Goal: Information Seeking & Learning: Learn about a topic

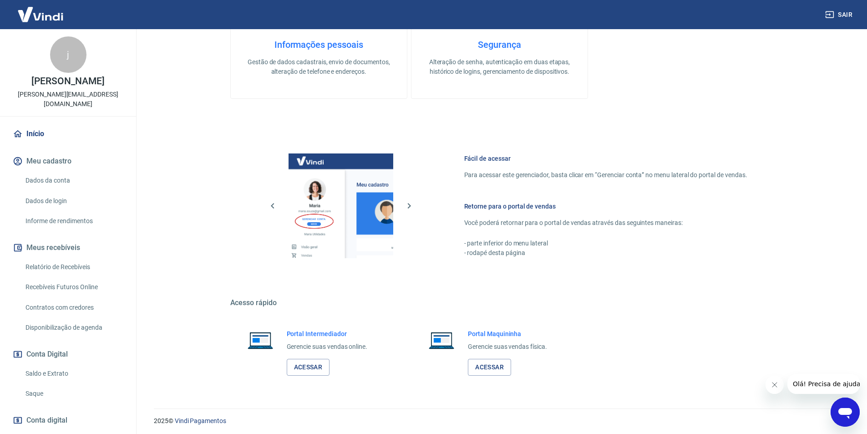
scroll to position [276, 0]
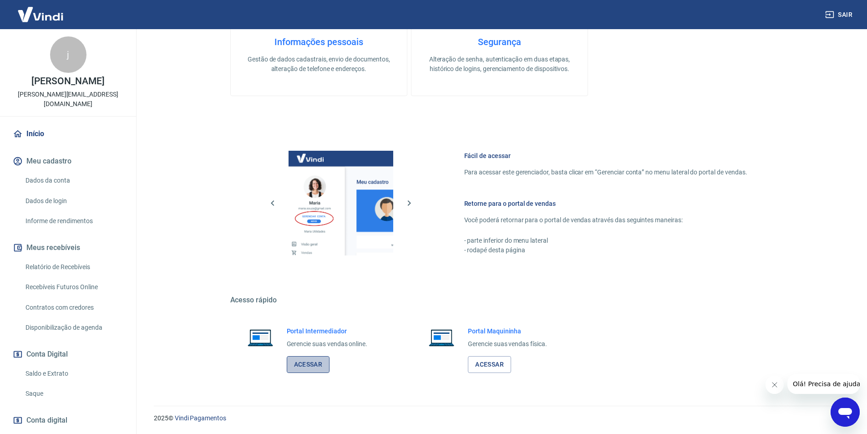
click at [313, 363] on link "Acessar" at bounding box center [308, 364] width 43 height 17
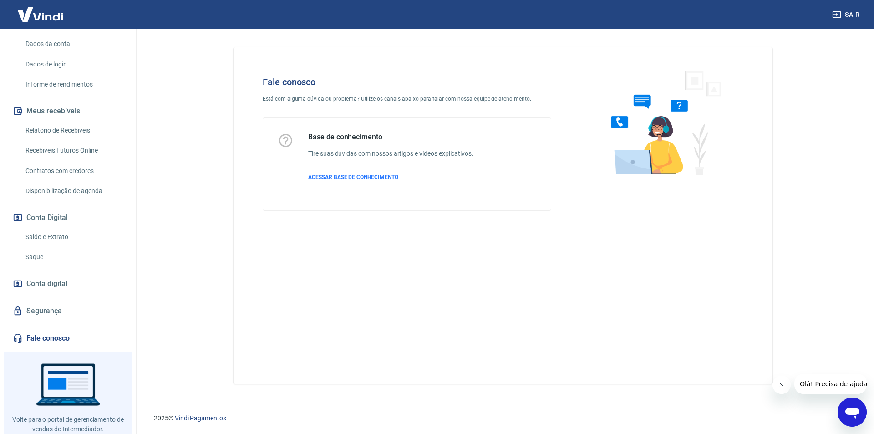
scroll to position [152, 0]
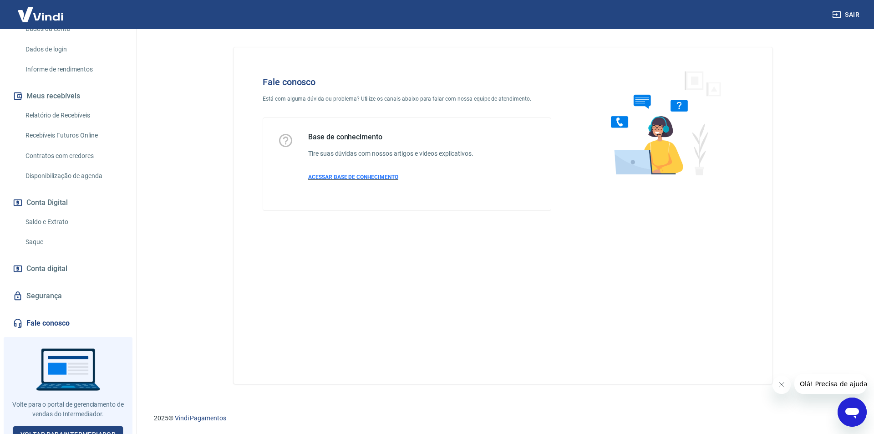
click at [371, 180] on span "ACESSAR BASE DE CONHECIMENTO" at bounding box center [353, 177] width 90 height 6
